Goal: Task Accomplishment & Management: Manage account settings

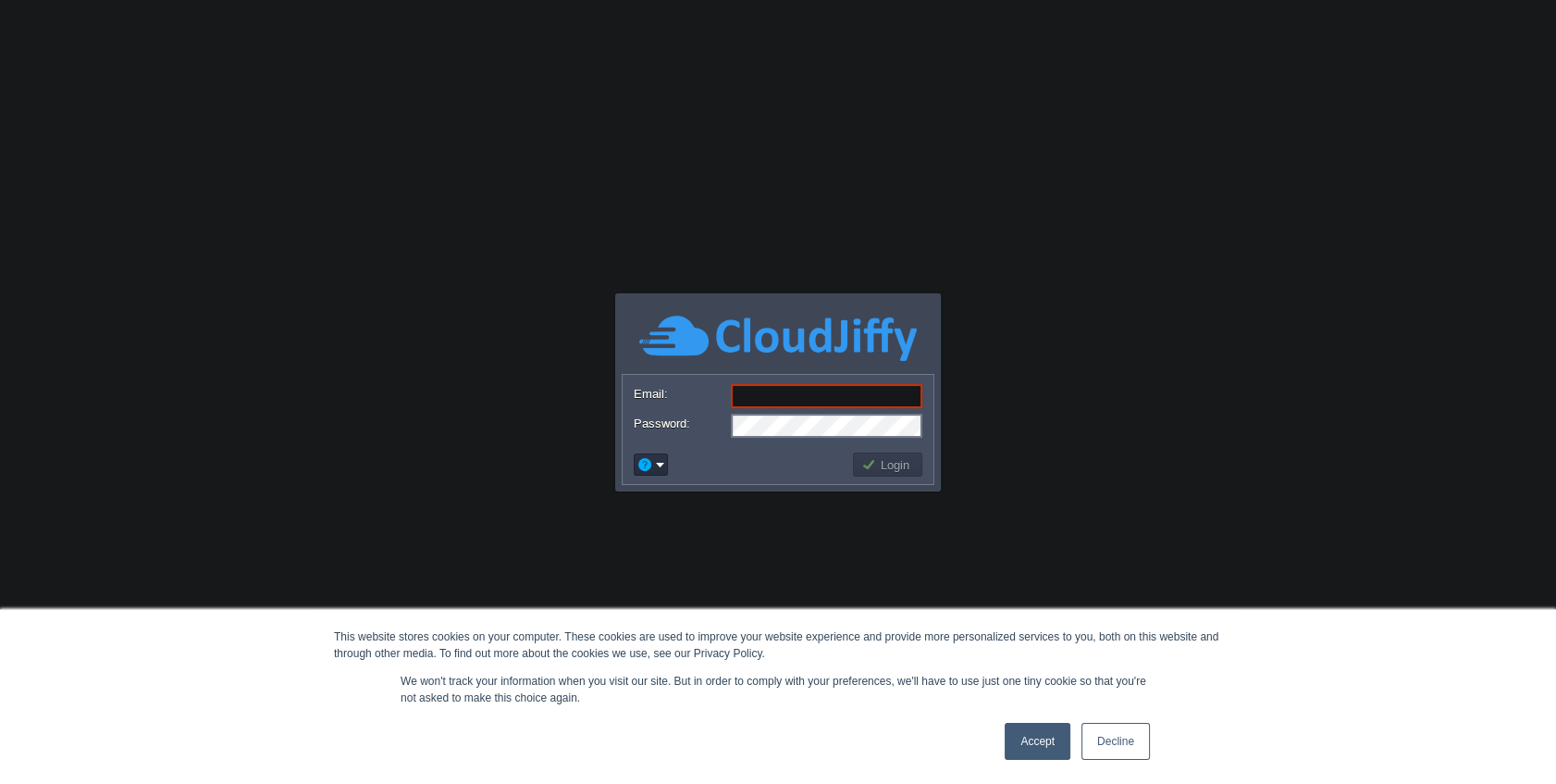
click at [1038, 738] on link "Accept" at bounding box center [1037, 740] width 65 height 37
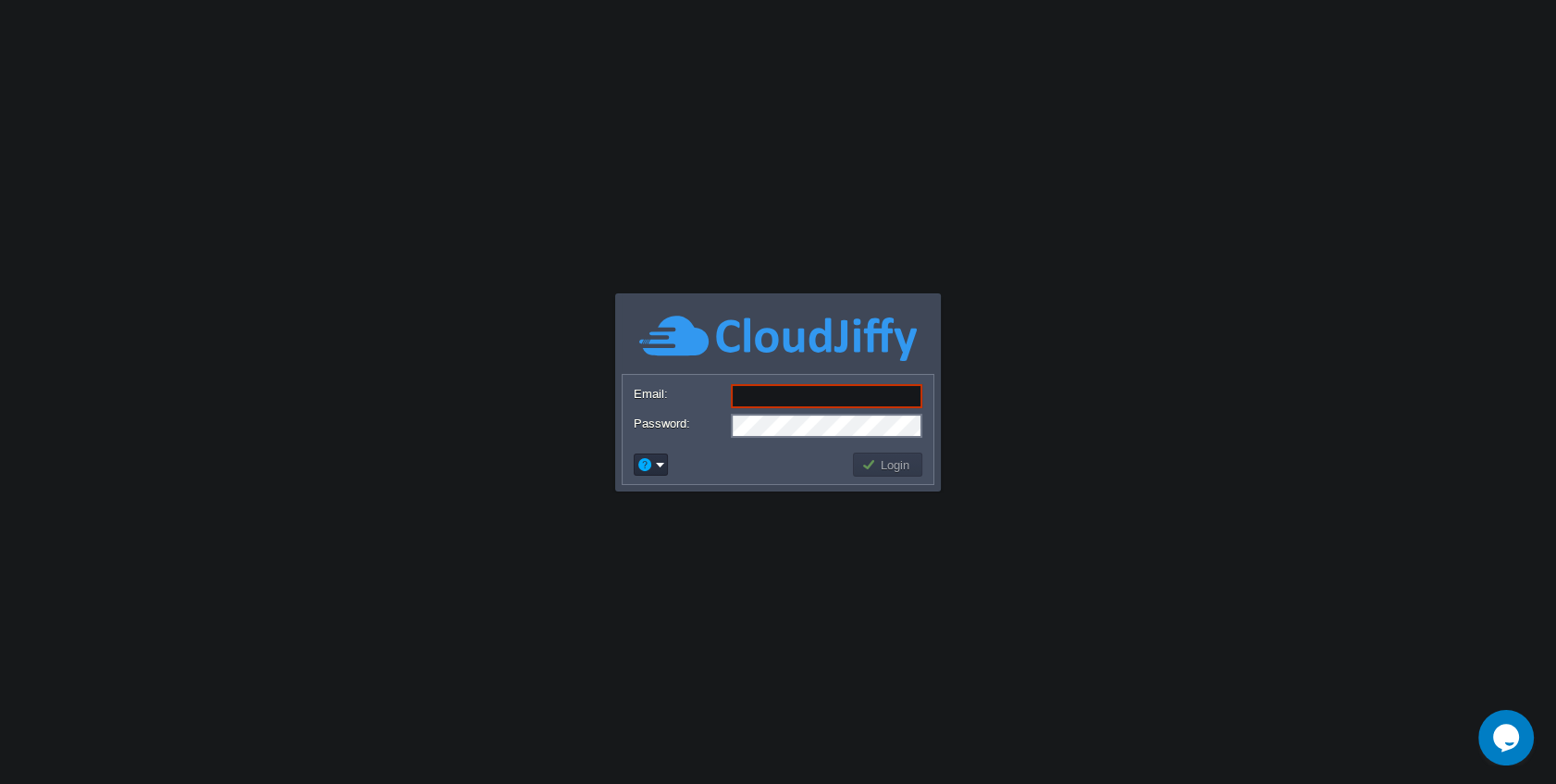
click at [827, 386] on input "Email:" at bounding box center [827, 395] width 191 height 24
type input "[PERSON_NAME][EMAIL_ADDRESS][DOMAIN_NAME]"
click at [885, 464] on button "Login" at bounding box center [888, 464] width 54 height 17
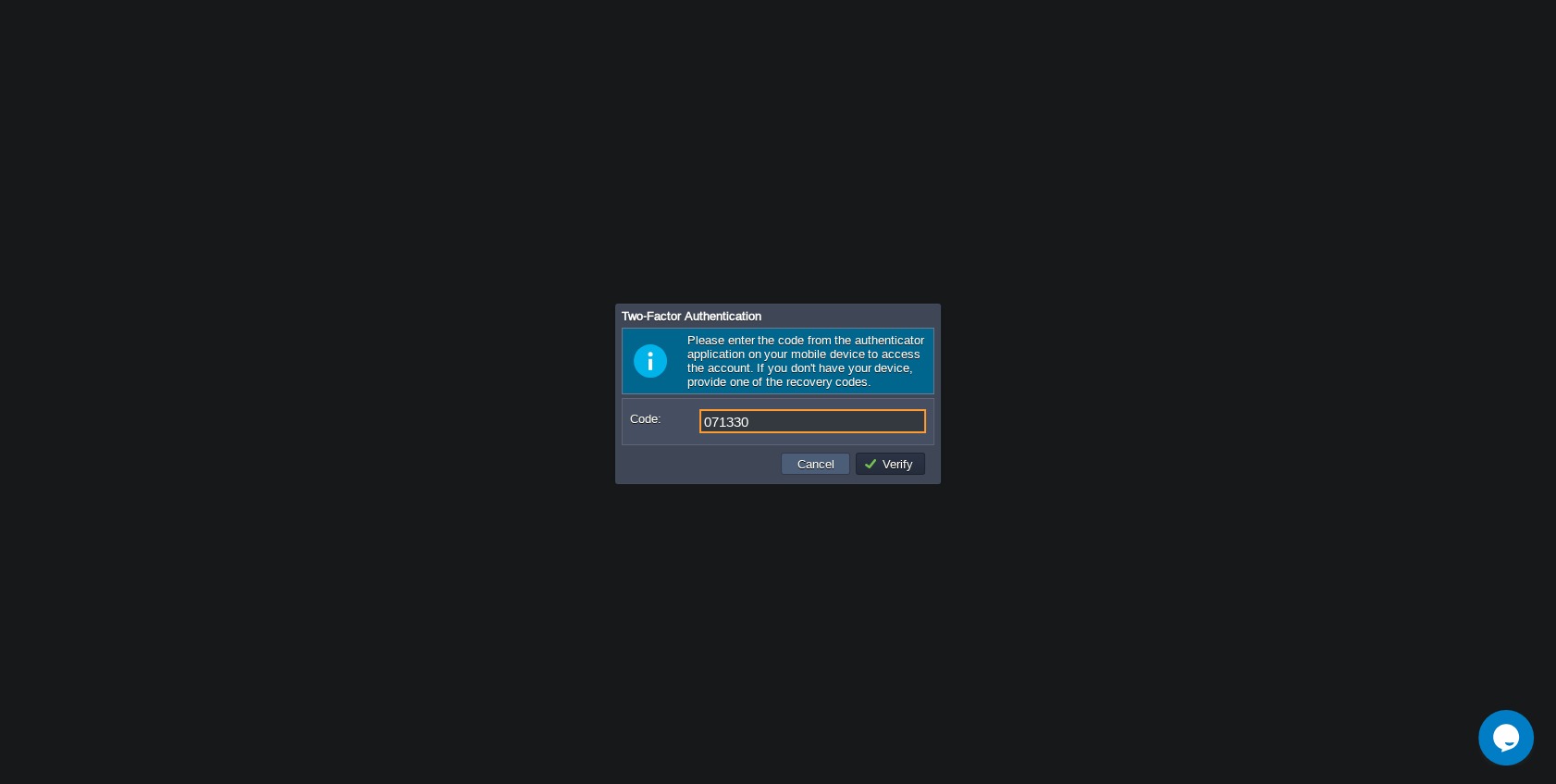
type input "071330"
type input "889999"
type input "709183"
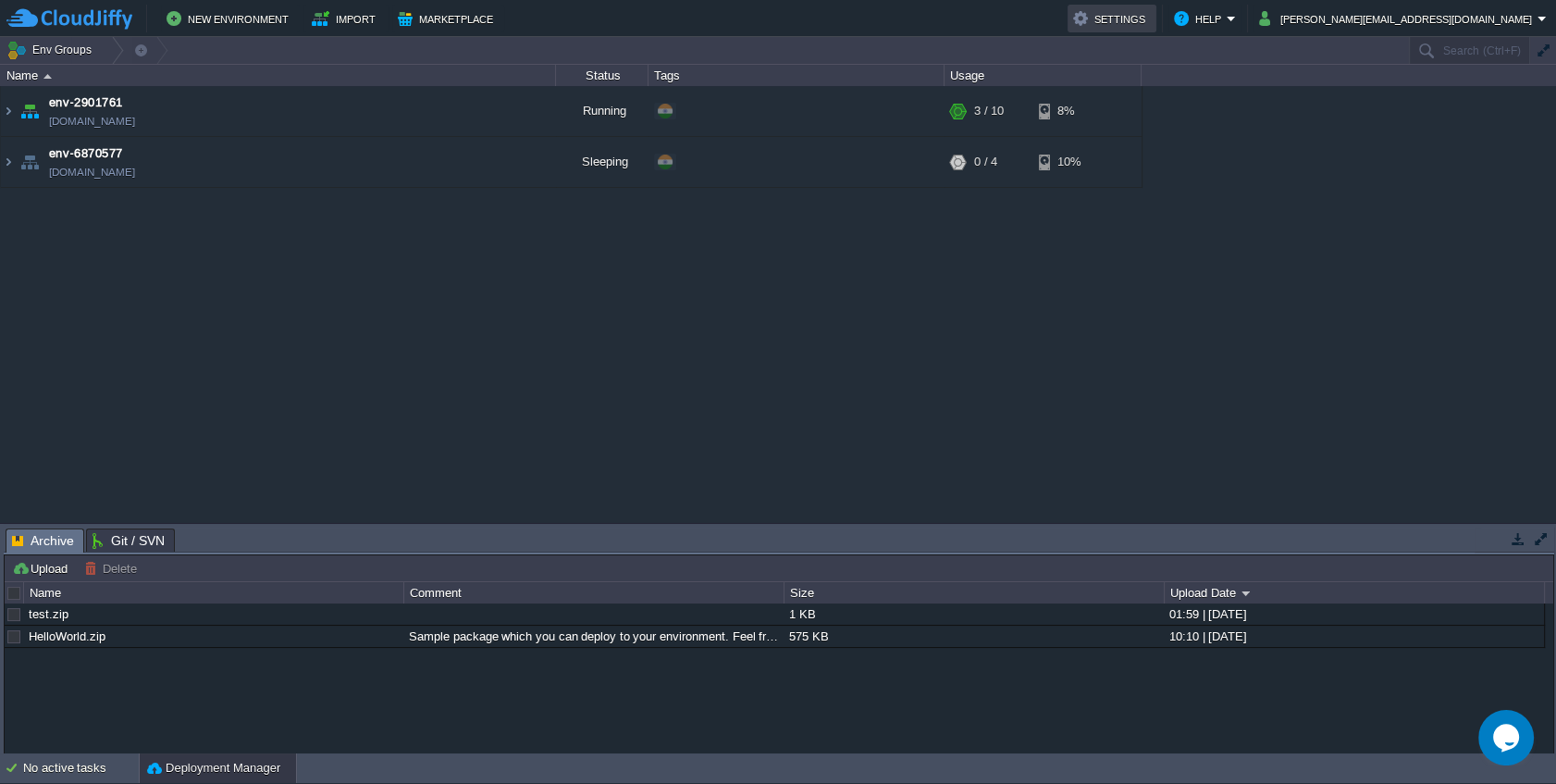
click at [1151, 24] on button "Settings" at bounding box center [1112, 18] width 78 height 22
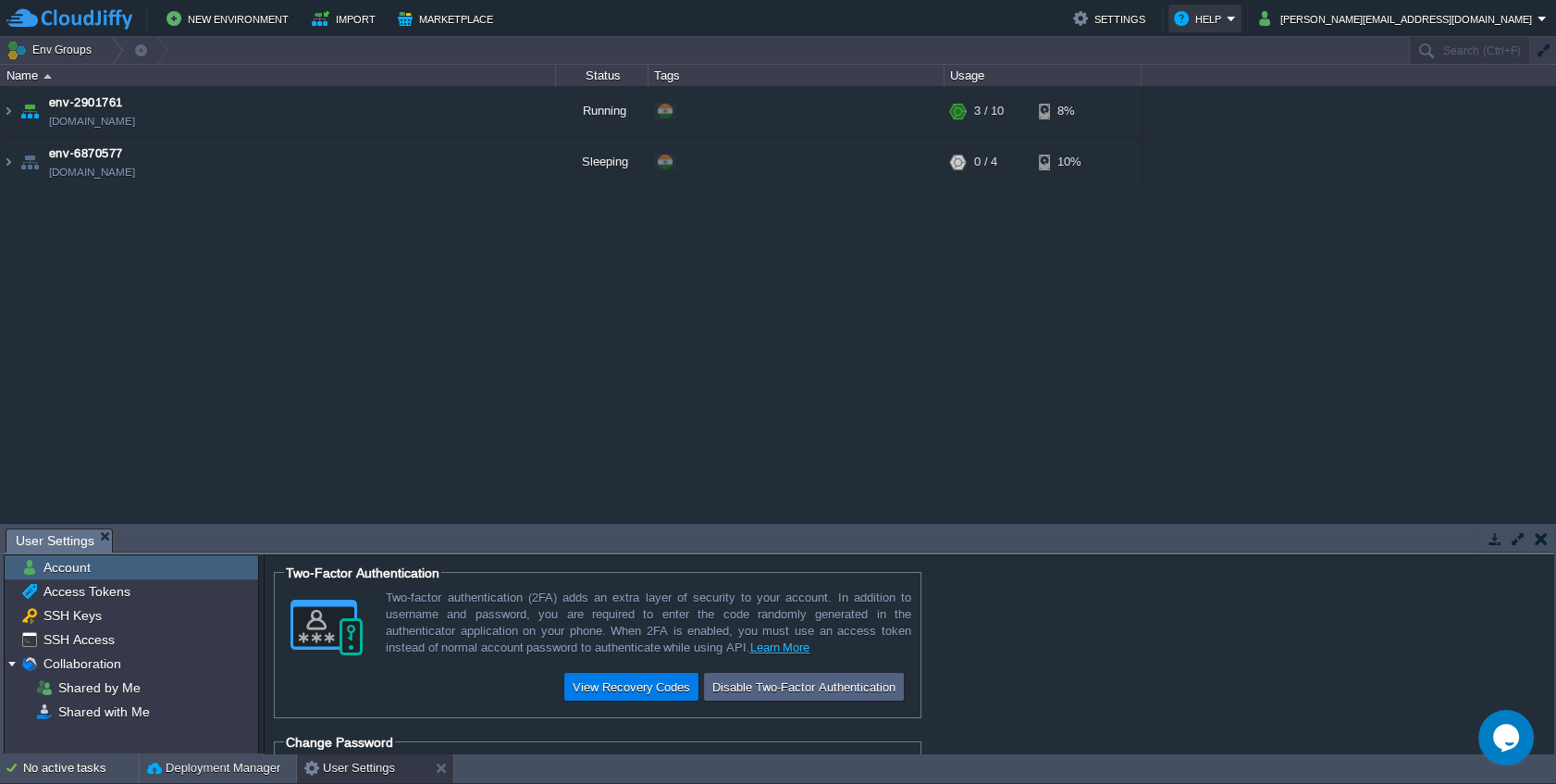
click at [1227, 26] on button "Help" at bounding box center [1200, 18] width 53 height 22
click at [1014, 187] on div "env-2901761 env-2901761.cloudjiffy.net Running + Add to Env Group RAM 17% CPU 1…" at bounding box center [778, 305] width 1556 height 437
click at [1174, 33] on div "New Environment Import Marketplace Bonus ₹0.00 Upgrade Account Settings Help ch…" at bounding box center [778, 18] width 1556 height 37
click at [1151, 20] on button "Settings" at bounding box center [1112, 18] width 78 height 22
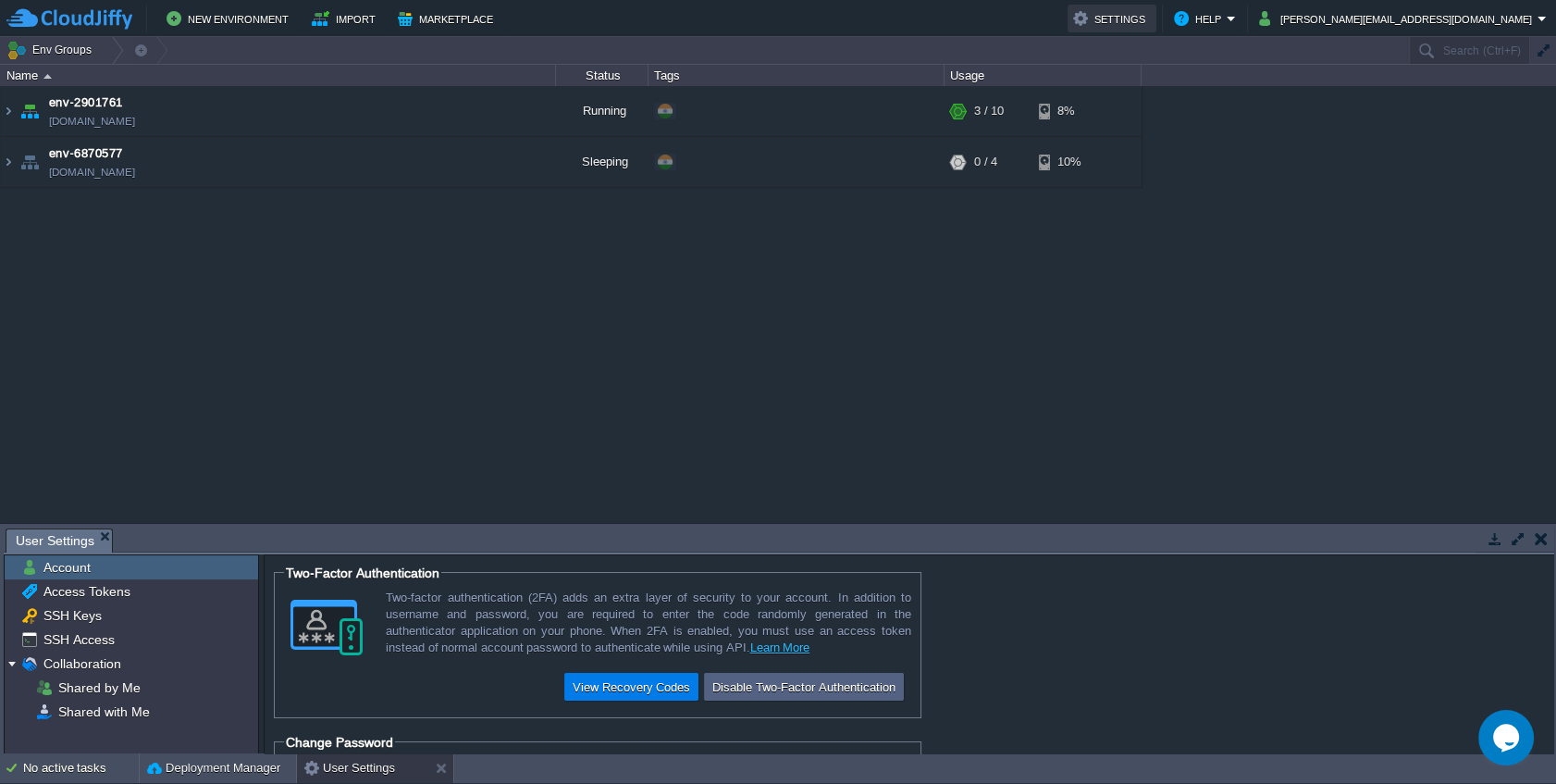
click at [1151, 20] on button "Settings" at bounding box center [1112, 18] width 78 height 22
click at [1355, 17] on button "[PERSON_NAME][EMAIL_ADDRESS][DOMAIN_NAME]" at bounding box center [1398, 18] width 278 height 22
click at [1236, 20] on em "Help" at bounding box center [1205, 18] width 62 height 22
click at [1151, 19] on button "Settings" at bounding box center [1112, 18] width 78 height 22
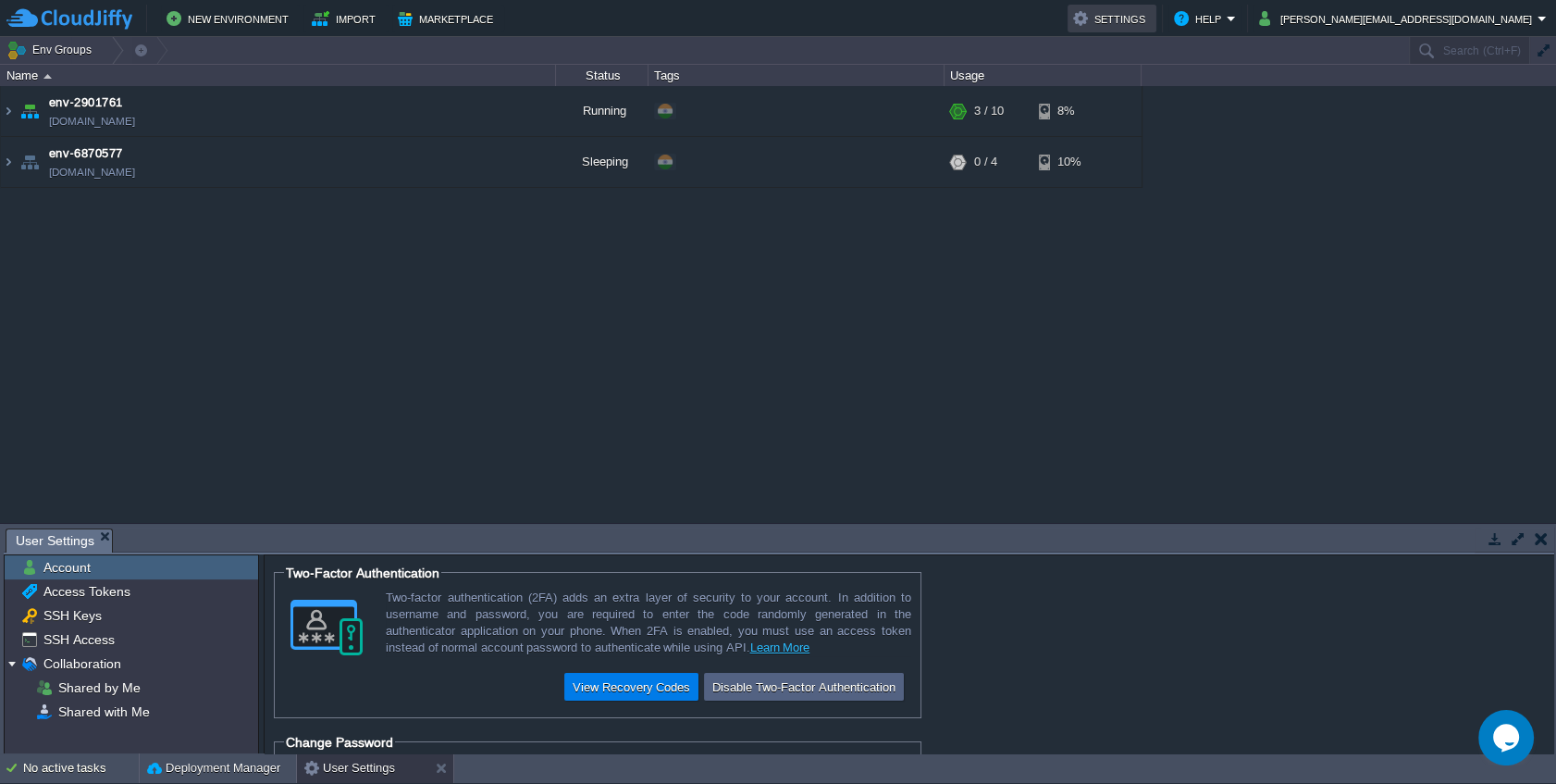
click at [1151, 19] on button "Settings" at bounding box center [1112, 18] width 78 height 22
click at [1460, 29] on td "[PERSON_NAME][EMAIL_ADDRESS][DOMAIN_NAME]" at bounding box center [1403, 18] width 299 height 27
click at [1305, 239] on div "env-2901761 env-2901761.cloudjiffy.net Running + Add to Env Group RAM 17% CPU 1…" at bounding box center [778, 305] width 1556 height 437
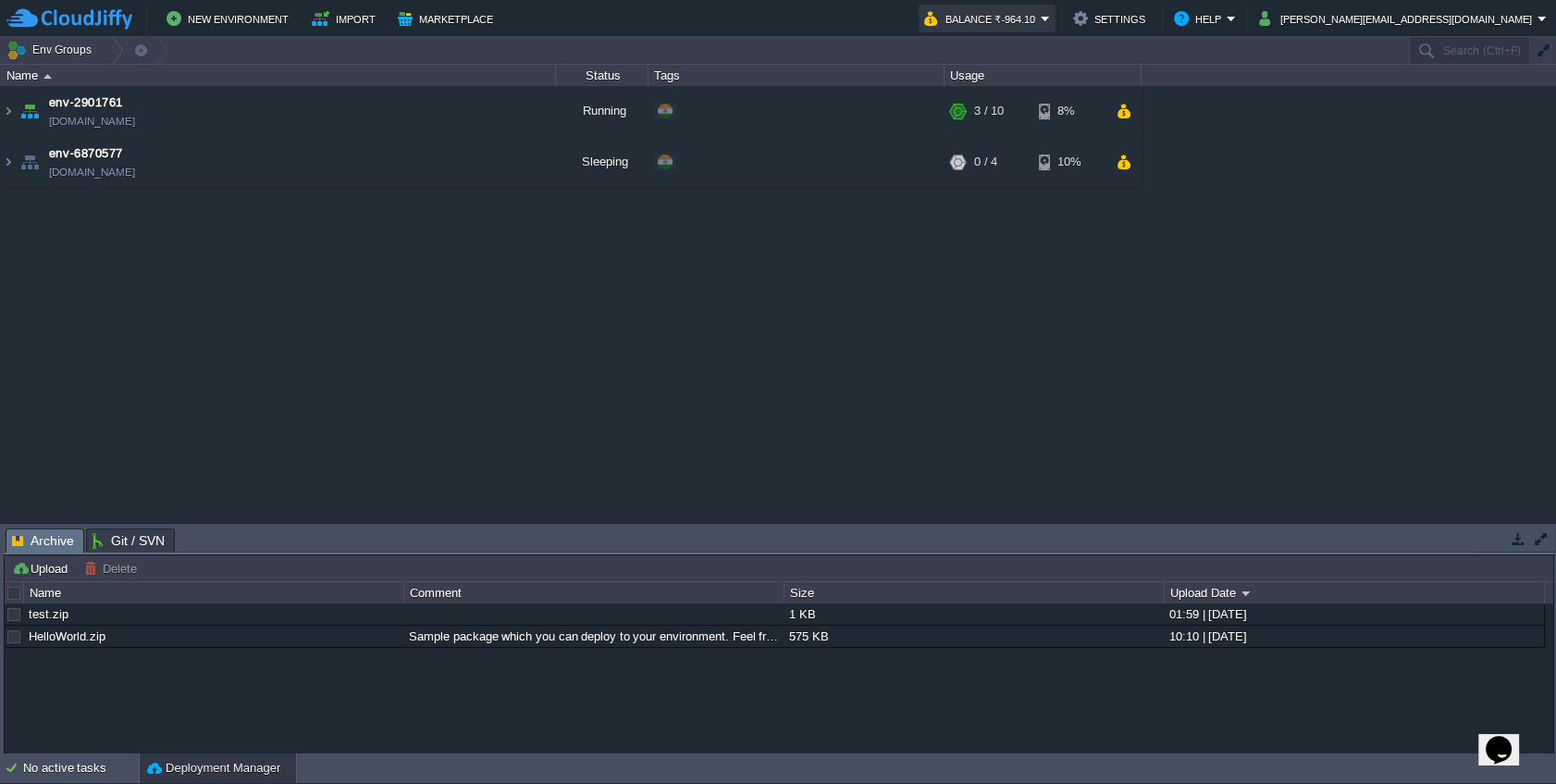
click at [1040, 9] on button "Balance ₹-964.10" at bounding box center [982, 18] width 116 height 22
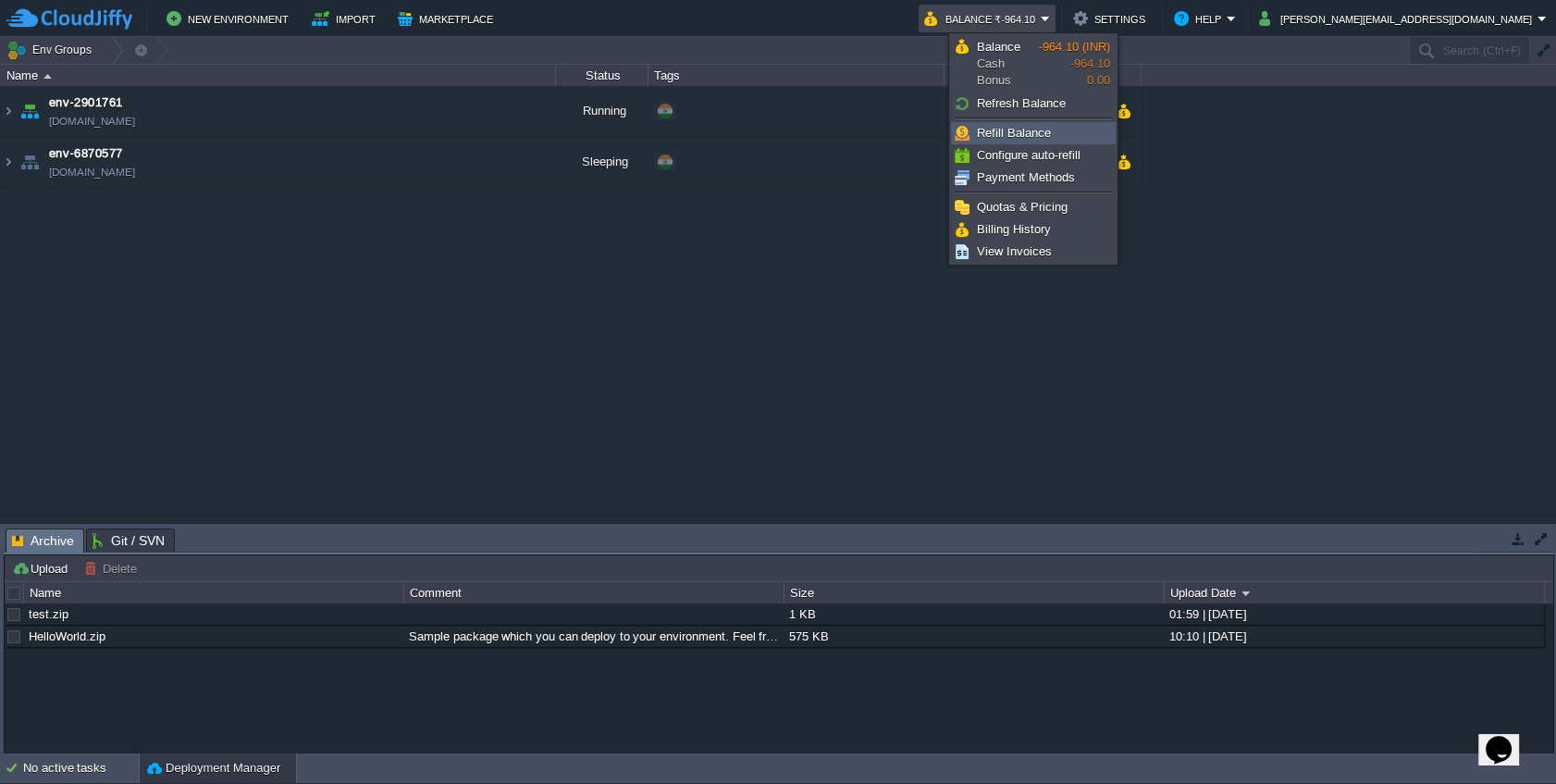
click at [1016, 127] on span "Refill Balance" at bounding box center [1014, 132] width 74 height 14
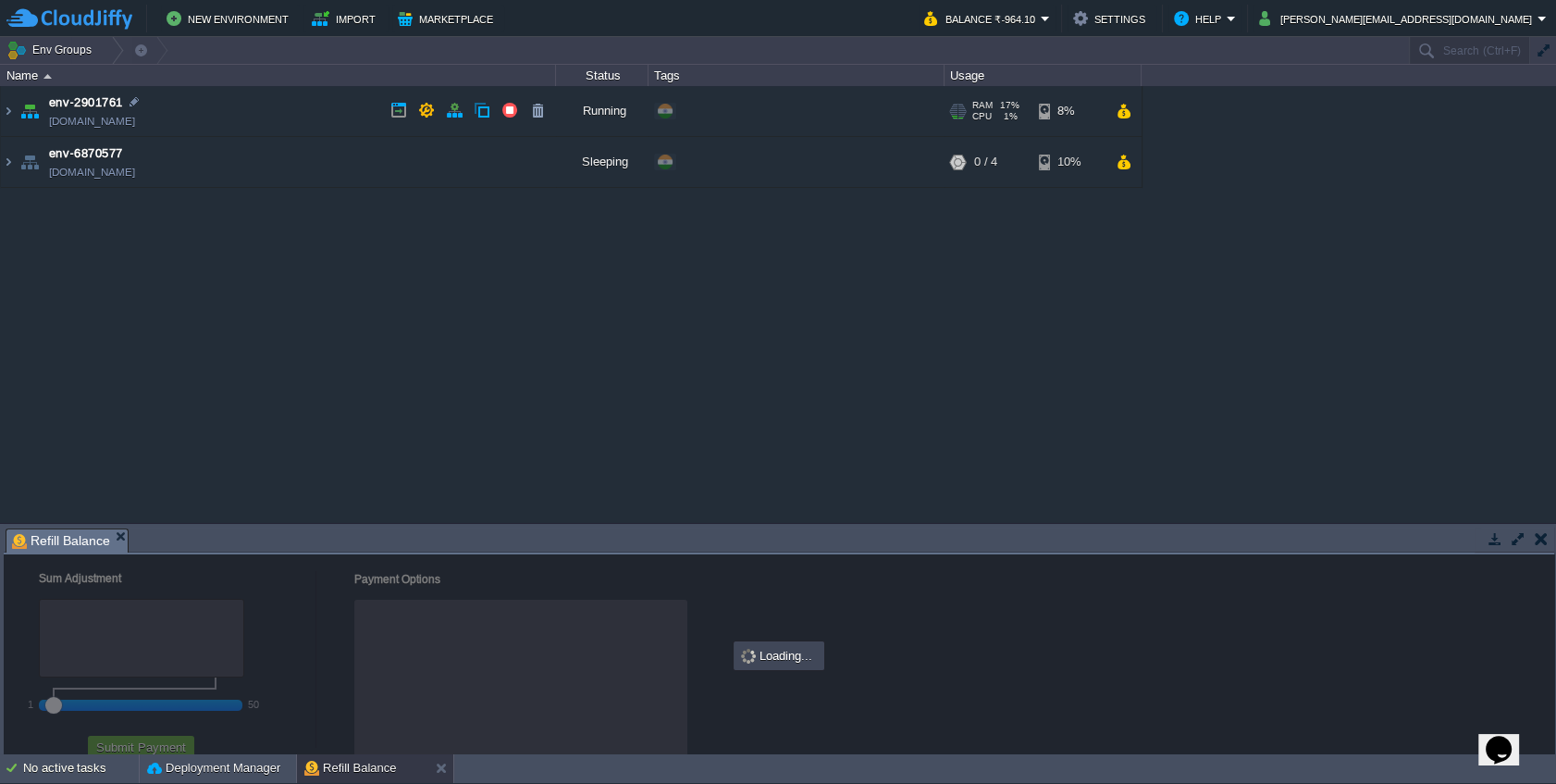
checkbox input "true"
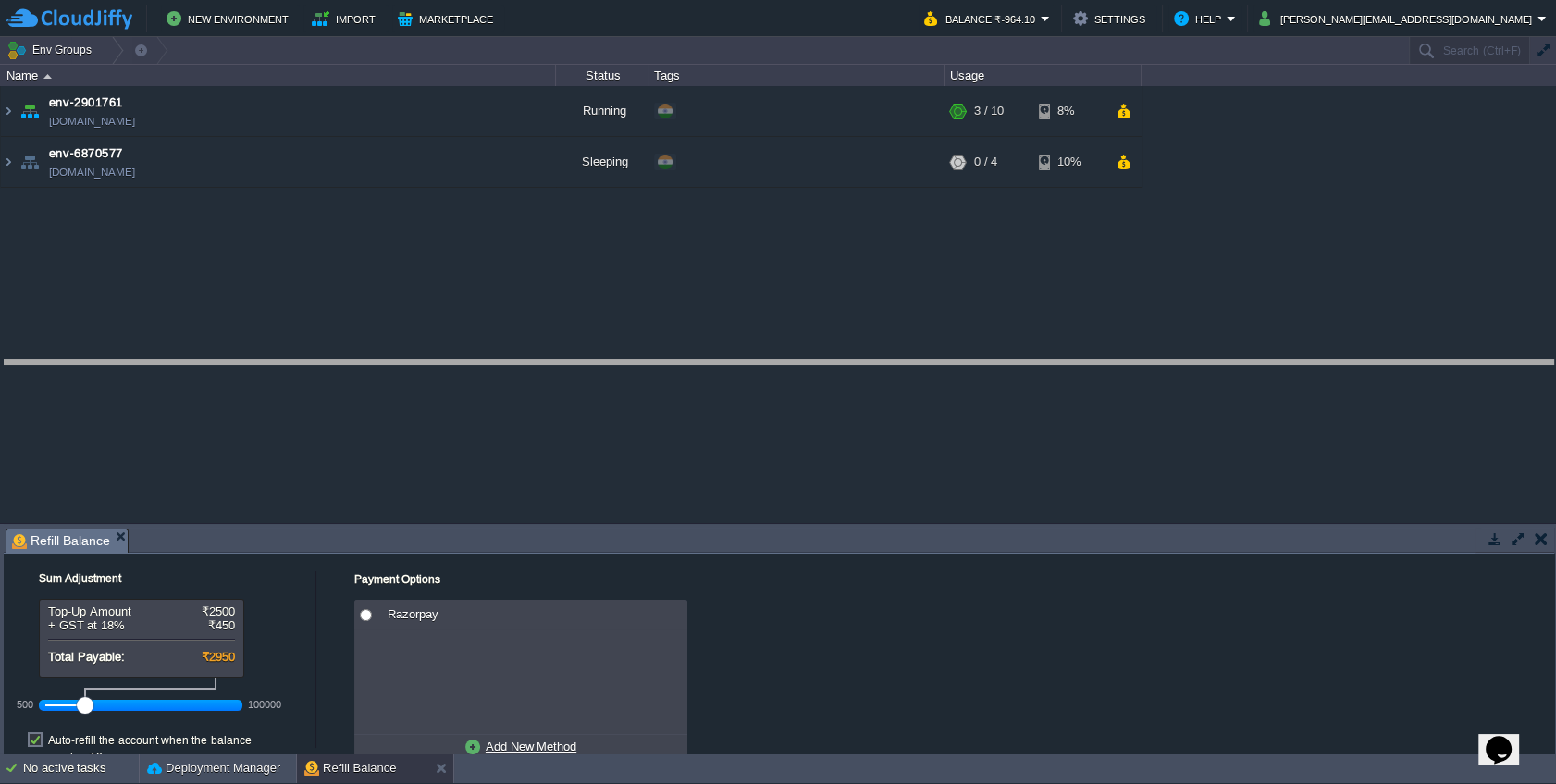
drag, startPoint x: 551, startPoint y: 536, endPoint x: 555, endPoint y: 368, distance: 168.0
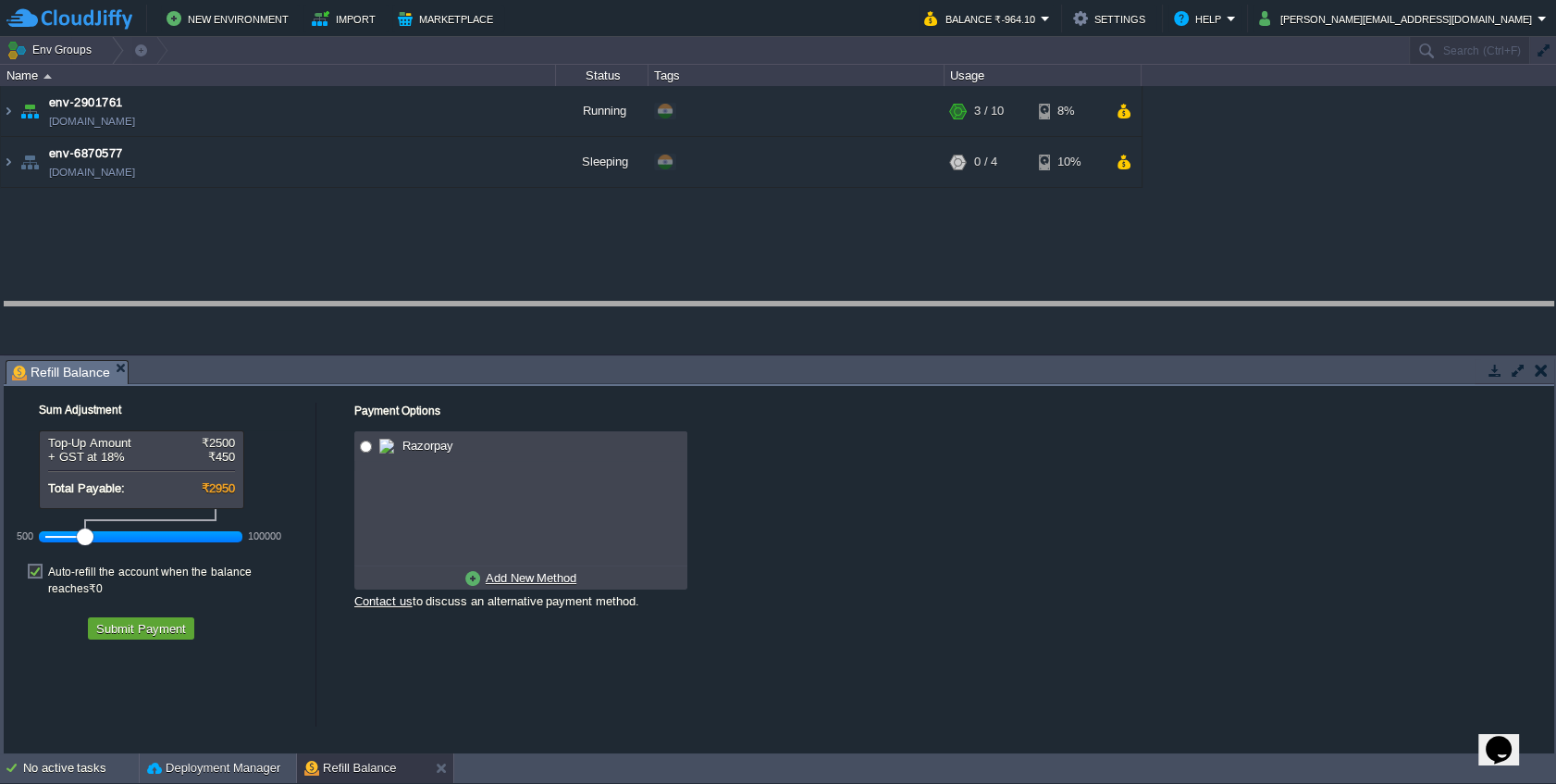
drag, startPoint x: 572, startPoint y: 363, endPoint x: 587, endPoint y: 270, distance: 94.2
click at [587, 270] on body "New Environment Import Marketplace Bonus ₹0.00 Upgrade Account Balance ₹-964.10…" at bounding box center [778, 392] width 1556 height 784
